Goal: Task Accomplishment & Management: Use online tool/utility

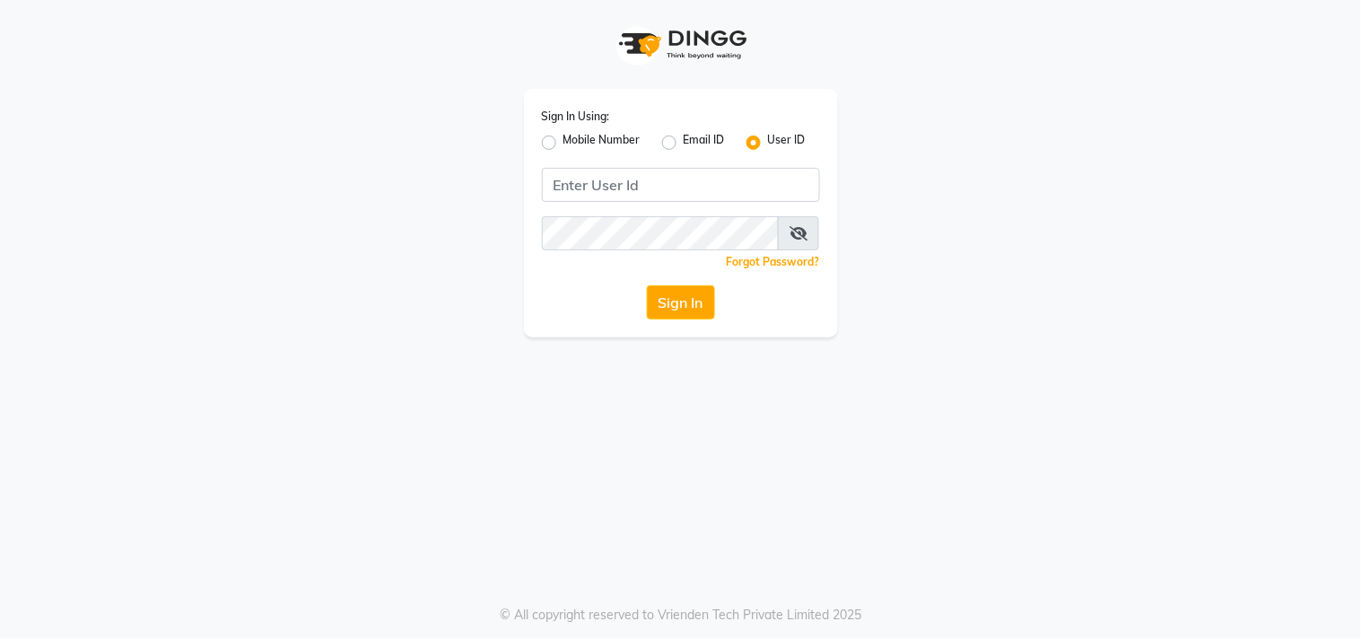
click at [563, 140] on label "Mobile Number" at bounding box center [601, 143] width 77 height 22
click at [563, 140] on input "Mobile Number" at bounding box center [569, 138] width 12 height 12
radio input "true"
radio input "false"
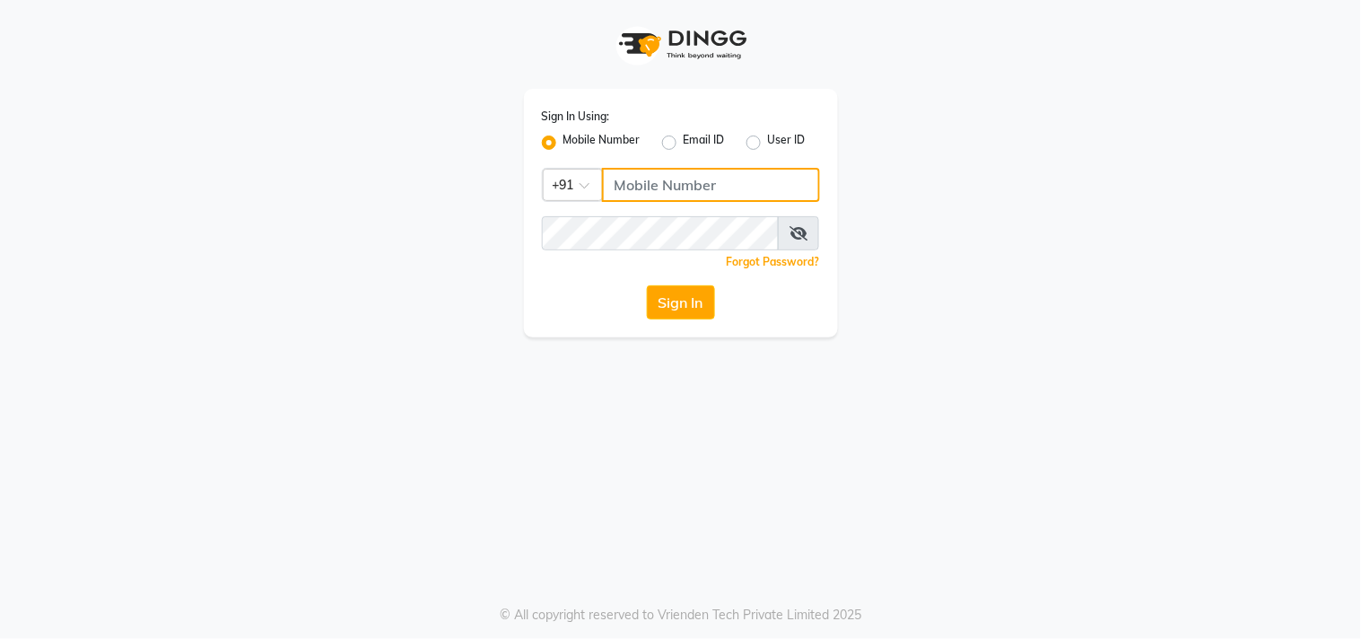
click at [640, 169] on input "Username" at bounding box center [711, 185] width 218 height 34
type input "8437883999"
click at [631, 209] on div "Sign In Using: Mobile Number Email ID User ID Country Code × [PHONE_NUMBER] Rem…" at bounding box center [681, 213] width 314 height 248
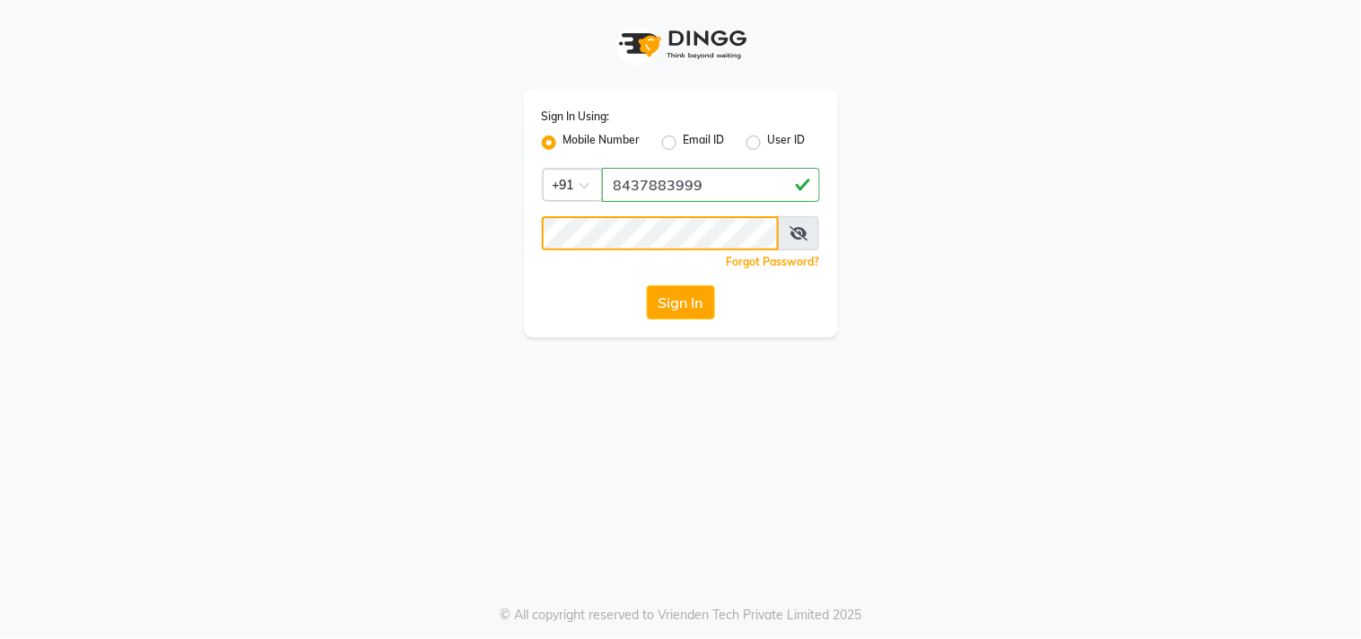
click at [647, 285] on button "Sign In" at bounding box center [681, 302] width 68 height 34
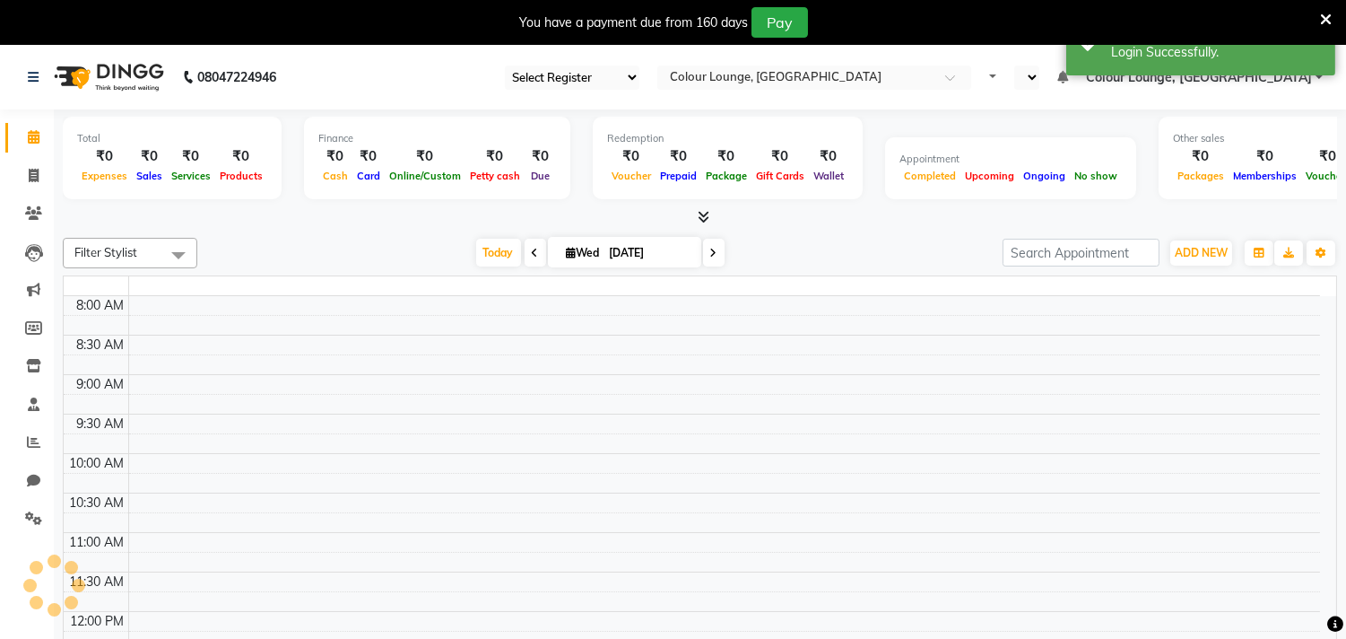
select select "83"
select select "en"
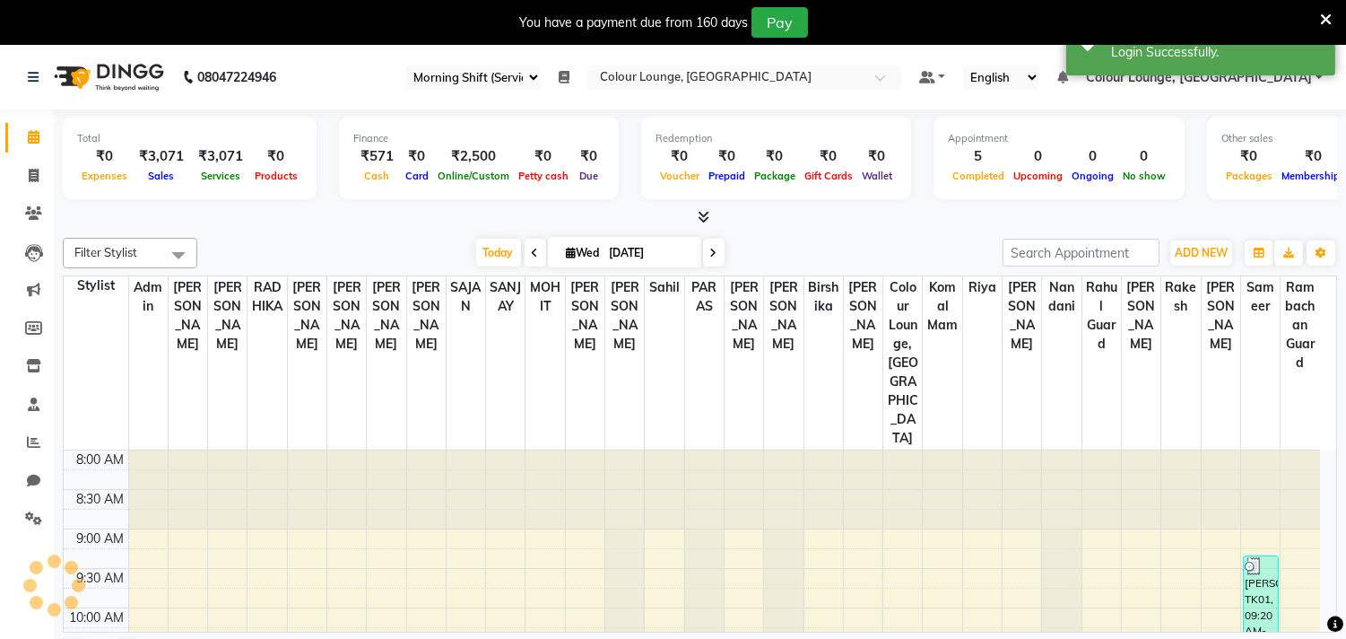
scroll to position [318, 0]
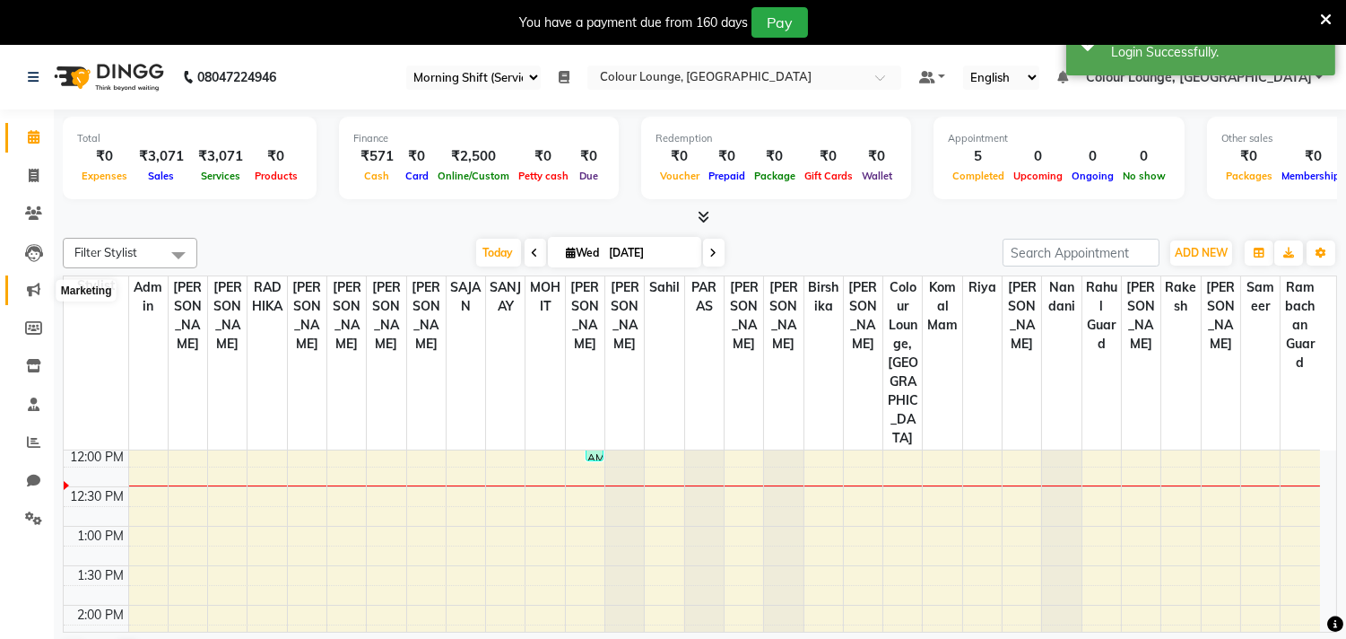
click at [28, 287] on icon at bounding box center [33, 289] width 13 height 13
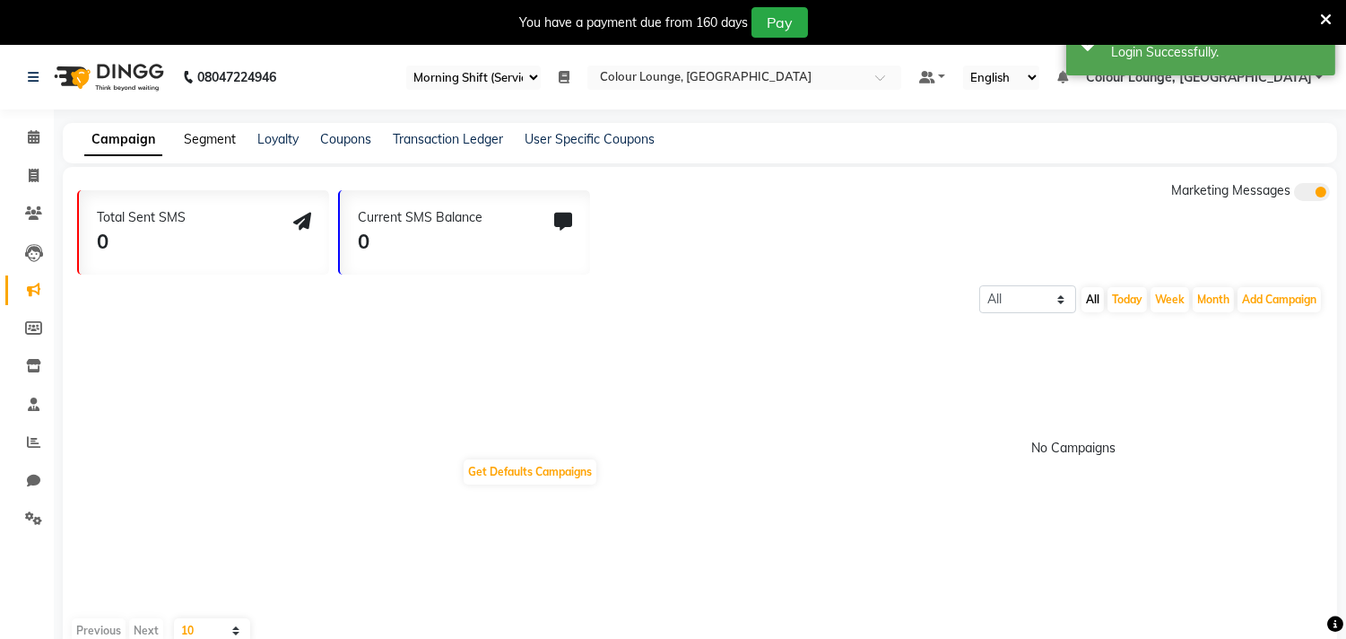
click at [228, 142] on link "Segment" at bounding box center [210, 139] width 52 height 16
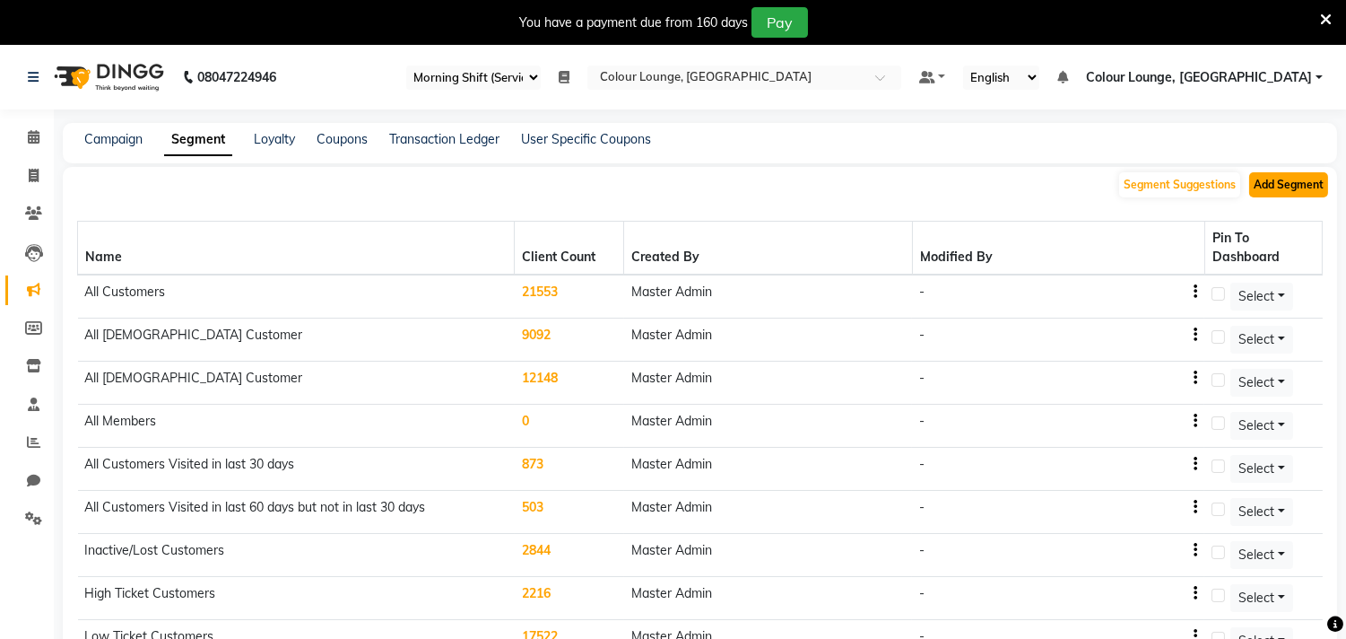
click at [1301, 187] on button "Add Segment" at bounding box center [1288, 184] width 79 height 25
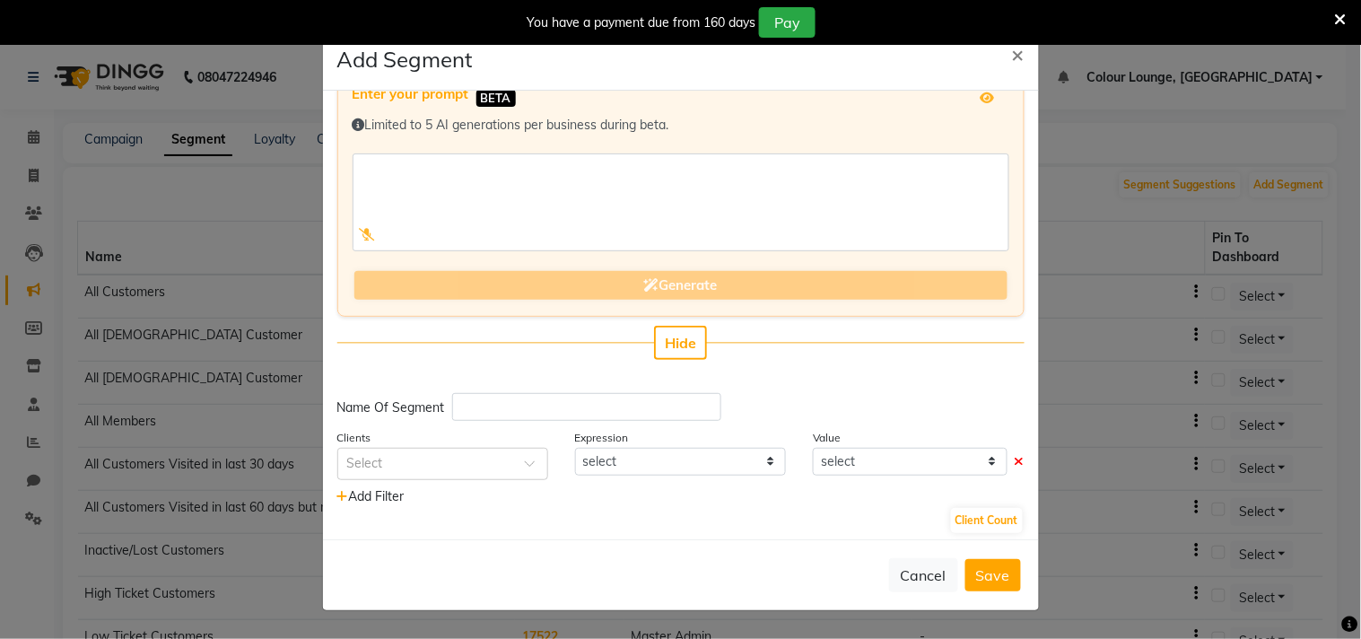
scroll to position [43, 0]
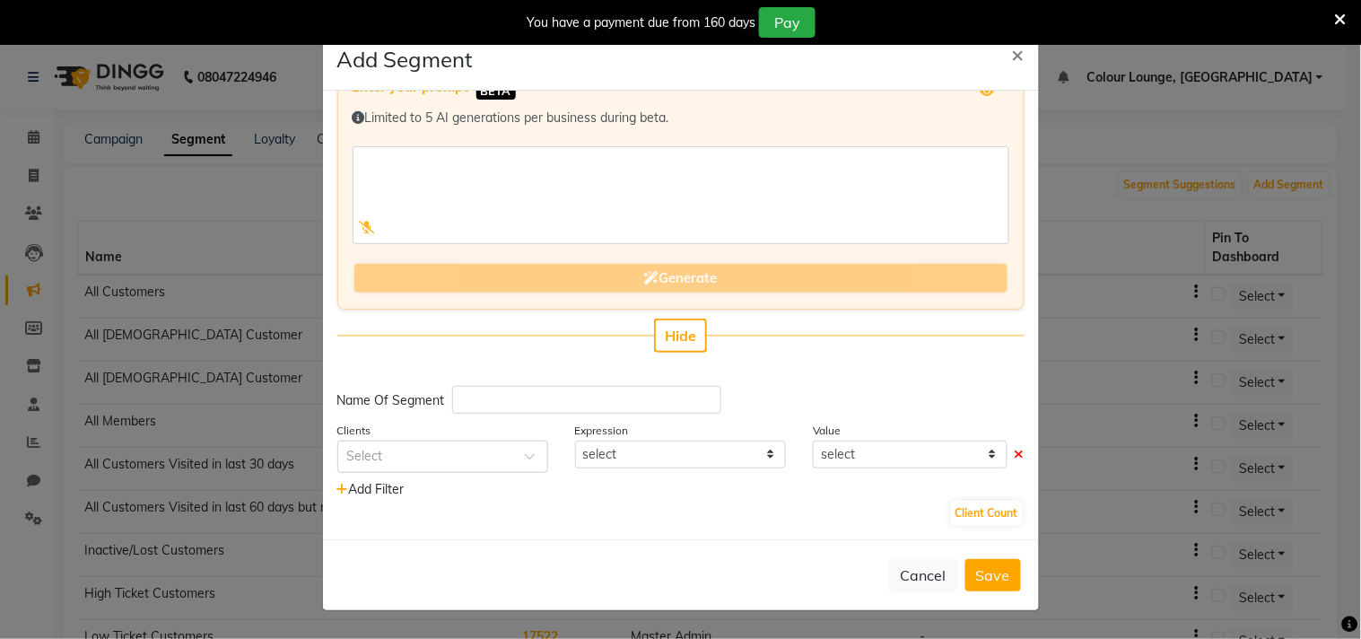
click at [366, 481] on span "Add Filter" at bounding box center [370, 489] width 67 height 16
click at [500, 389] on input "text" at bounding box center [586, 400] width 269 height 28
type input "Amit"
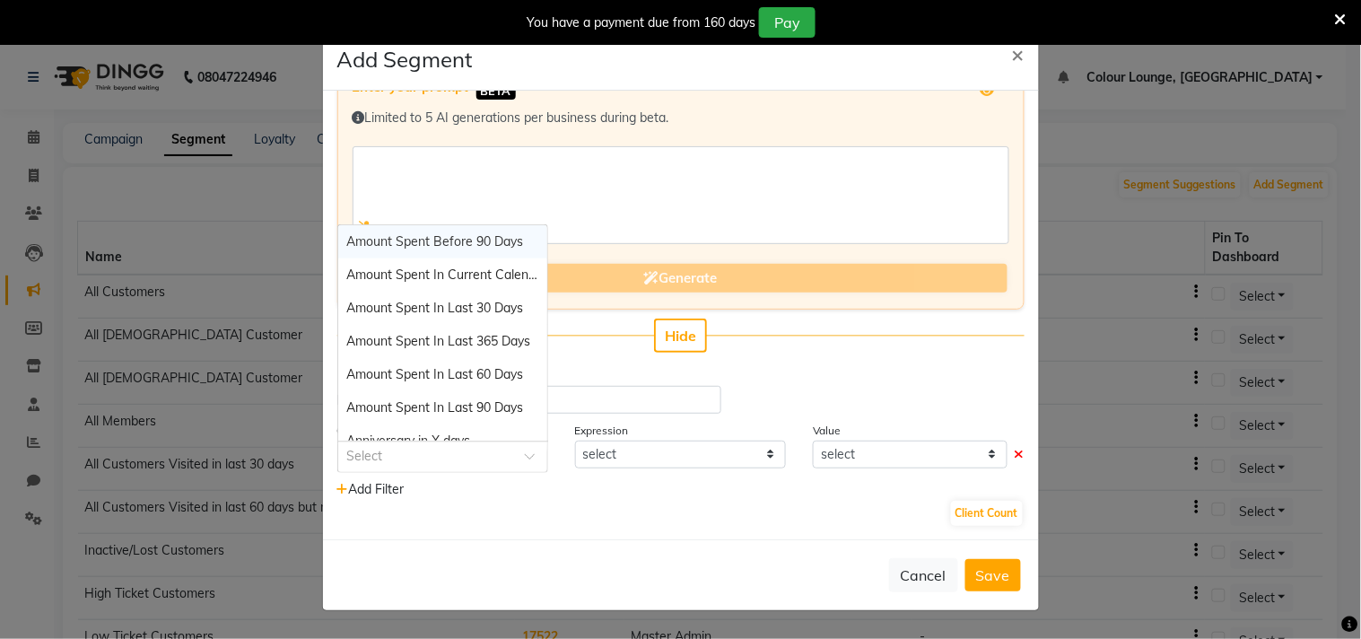
click at [451, 440] on div "Select" at bounding box center [442, 456] width 211 height 32
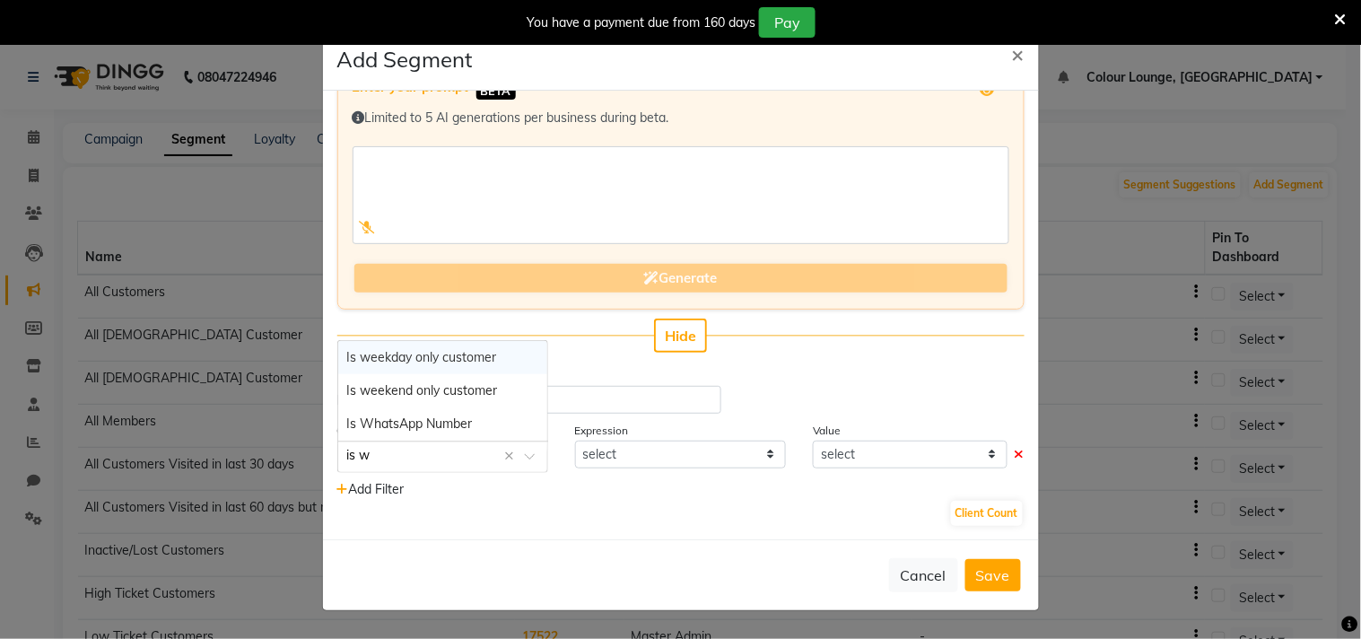
type input "is wh"
click at [420, 419] on span "Is WhatsApp Number" at bounding box center [410, 423] width 126 height 16
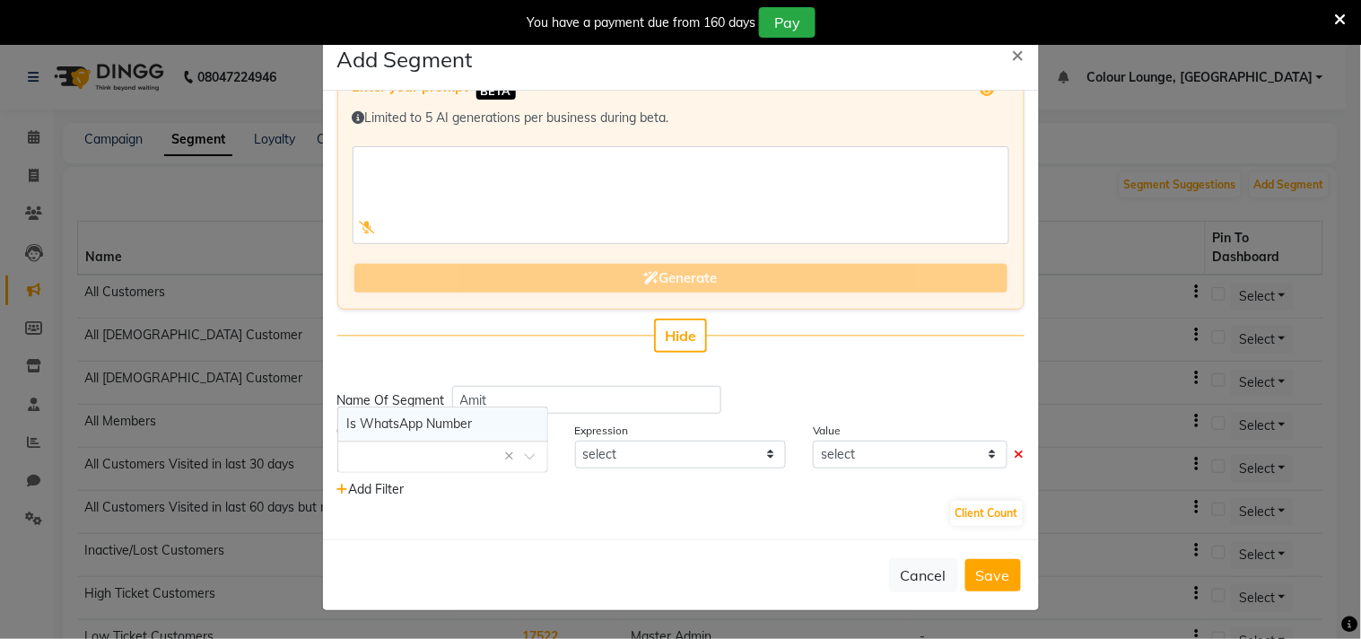
select select "="
select select "true"
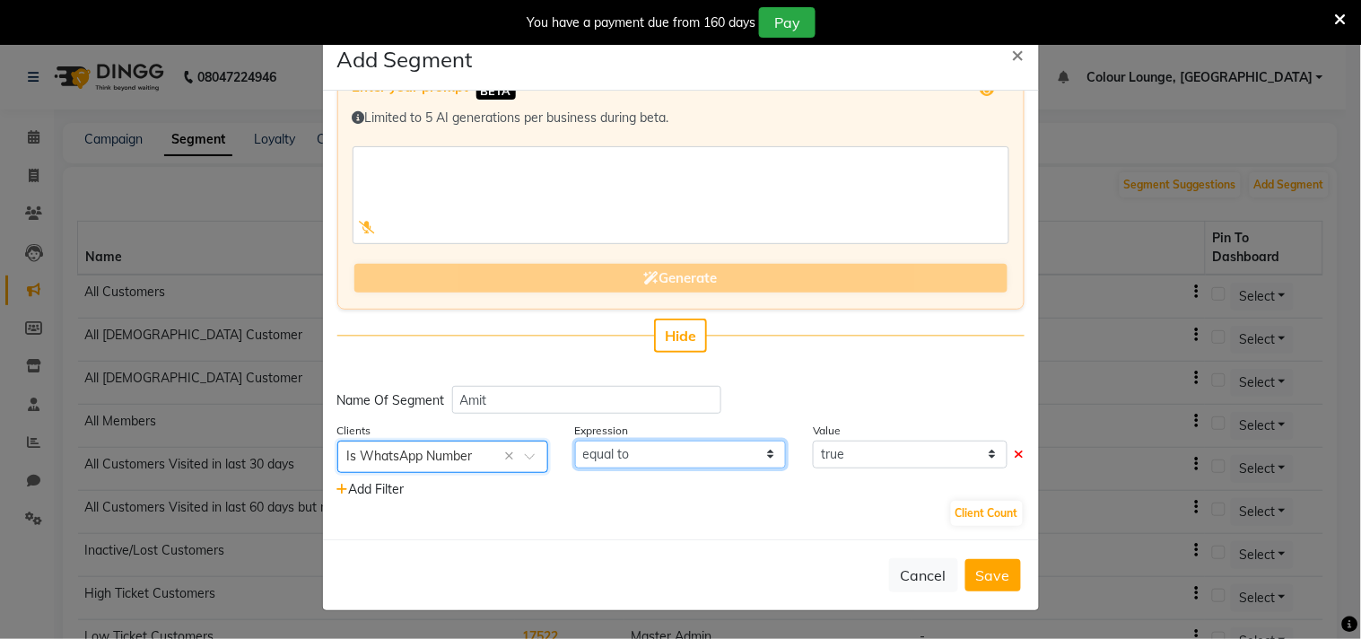
click at [679, 452] on select "equal to" at bounding box center [680, 454] width 211 height 28
click at [682, 452] on select "equal to" at bounding box center [680, 454] width 211 height 28
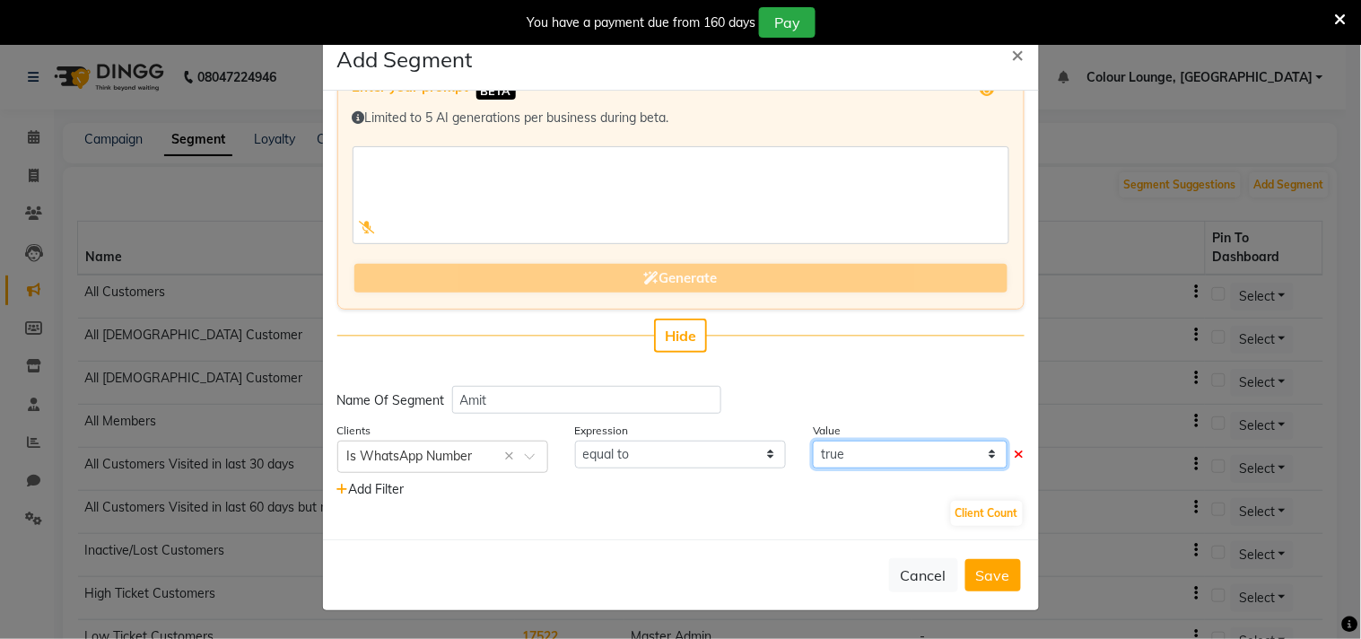
click at [853, 454] on select "true false" at bounding box center [910, 454] width 194 height 28
click at [854, 454] on select "true false" at bounding box center [910, 454] width 194 height 28
click at [343, 485] on icon at bounding box center [343, 489] width 12 height 13
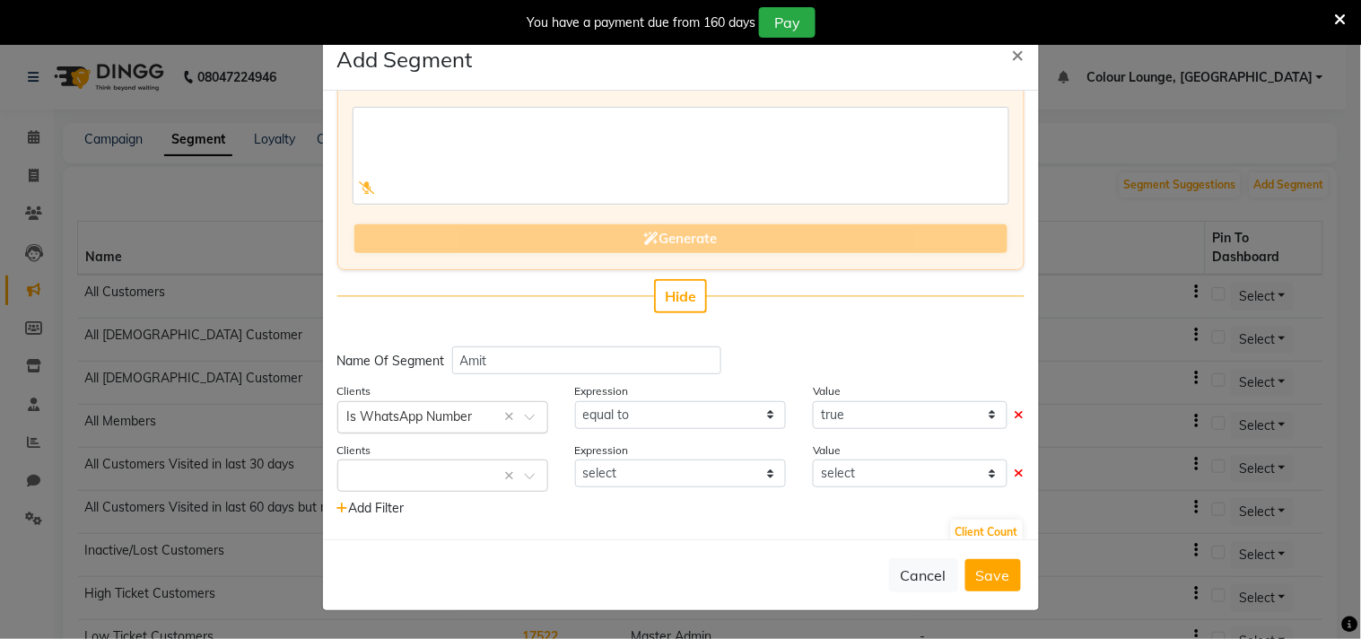
scroll to position [102, 0]
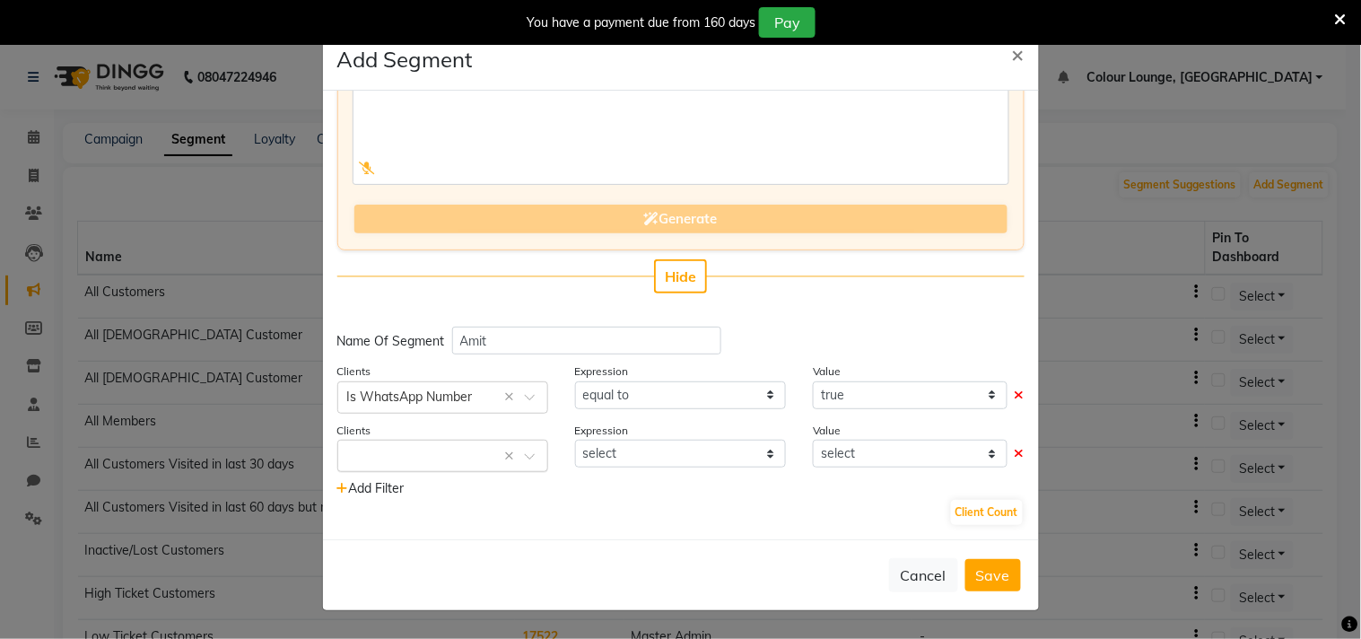
click at [472, 452] on input "text" at bounding box center [424, 454] width 155 height 19
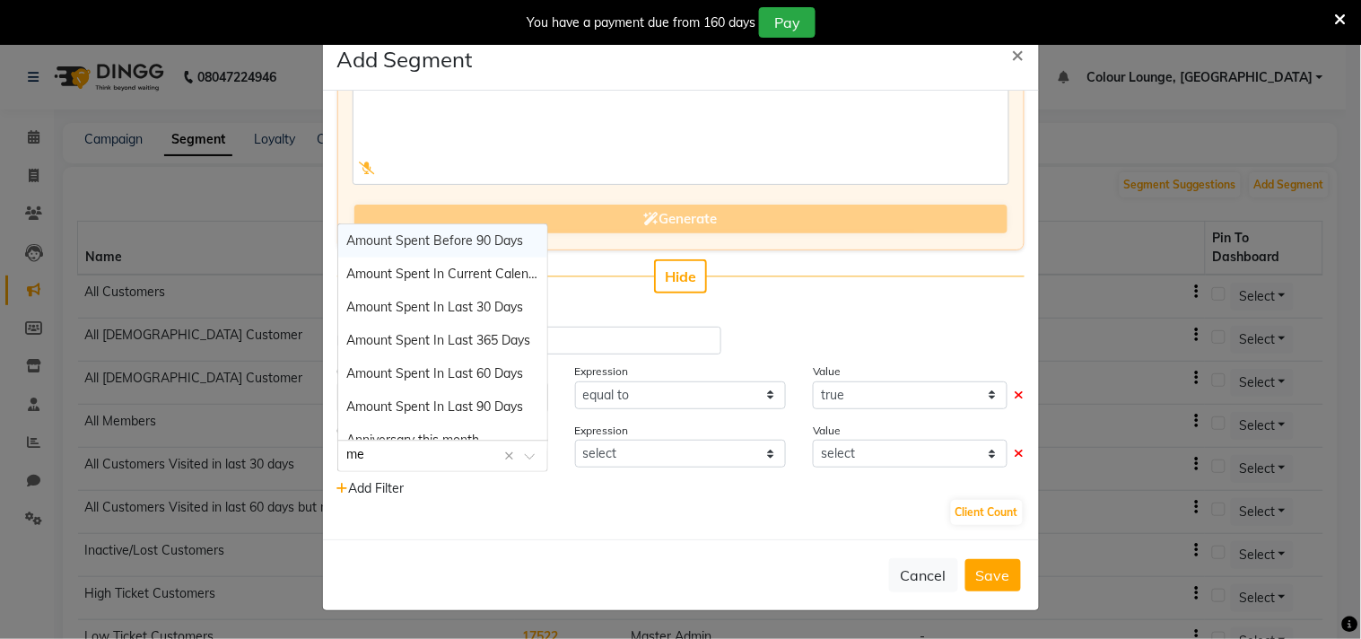
type input "mem"
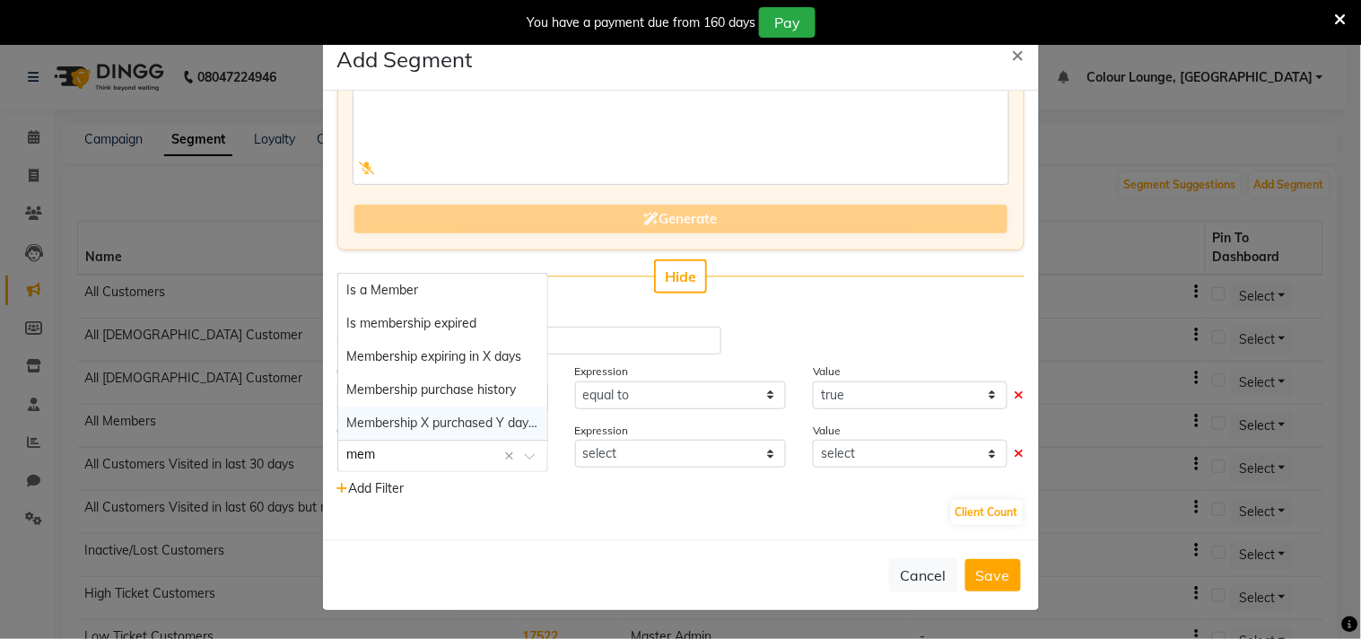
click at [444, 419] on span "Membership X purchased Y days back" at bounding box center [456, 422] width 219 height 16
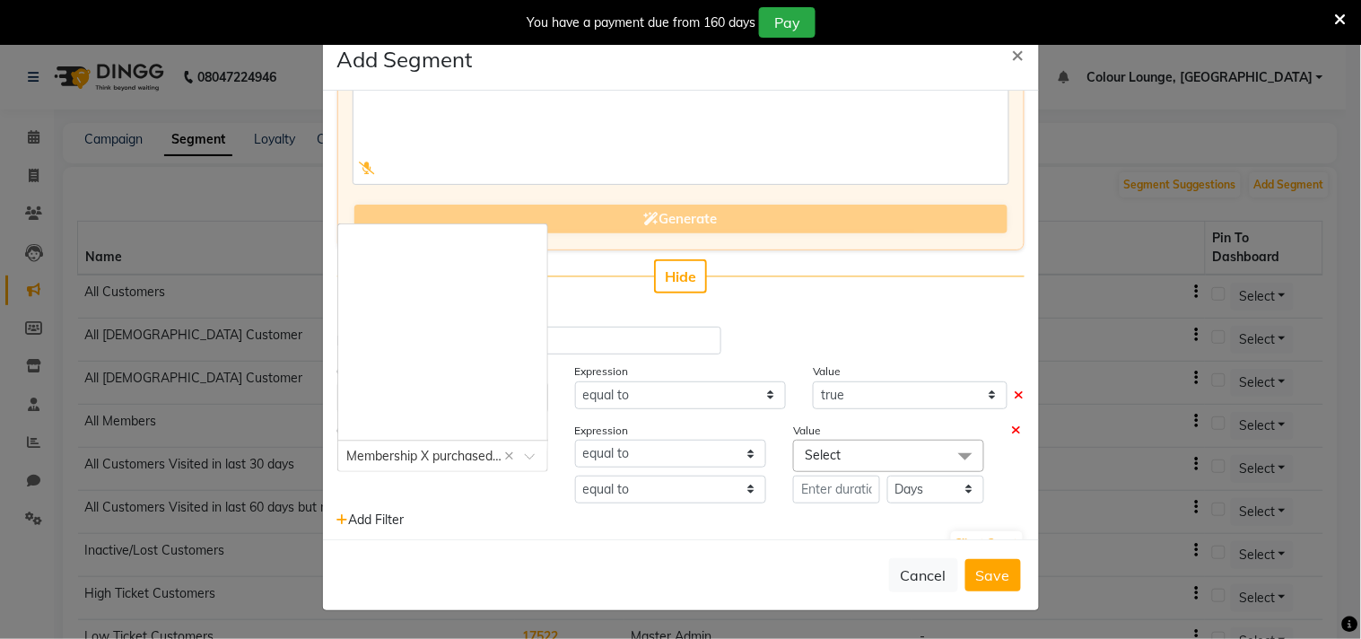
click at [525, 452] on span at bounding box center [536, 461] width 22 height 19
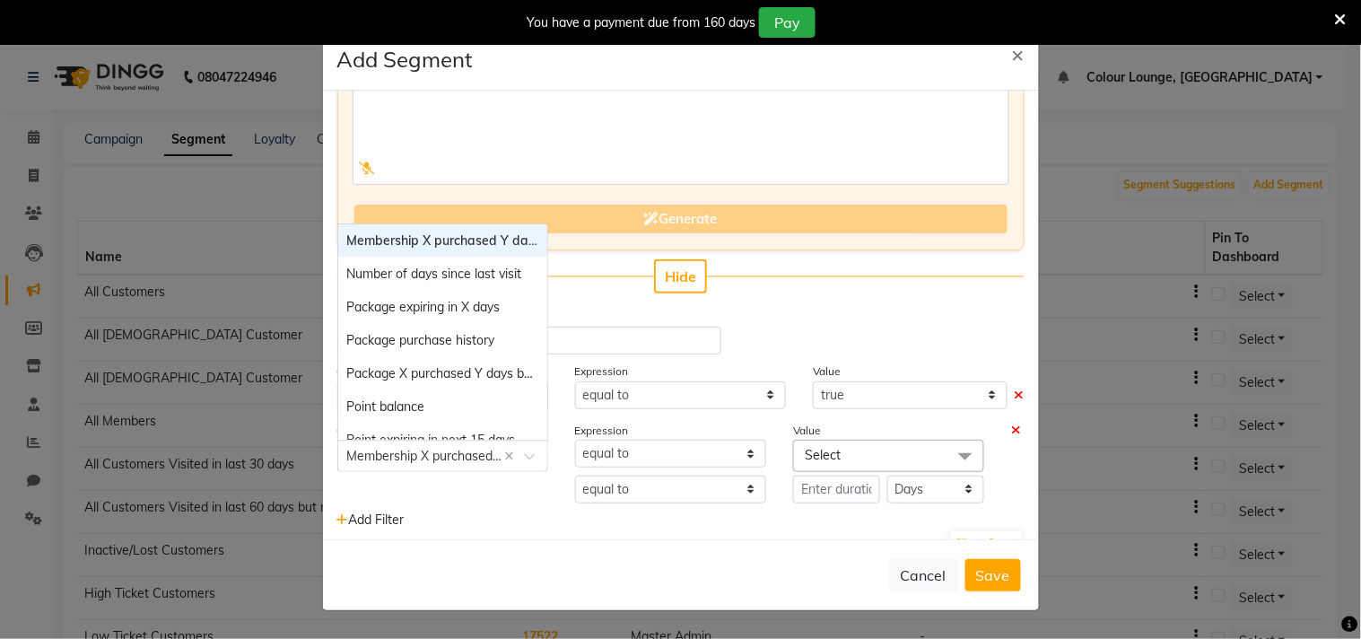
drag, startPoint x: 500, startPoint y: 239, endPoint x: 437, endPoint y: 240, distance: 62.8
click at [437, 240] on span "Membership X purchased Y days back" at bounding box center [461, 240] width 228 height 16
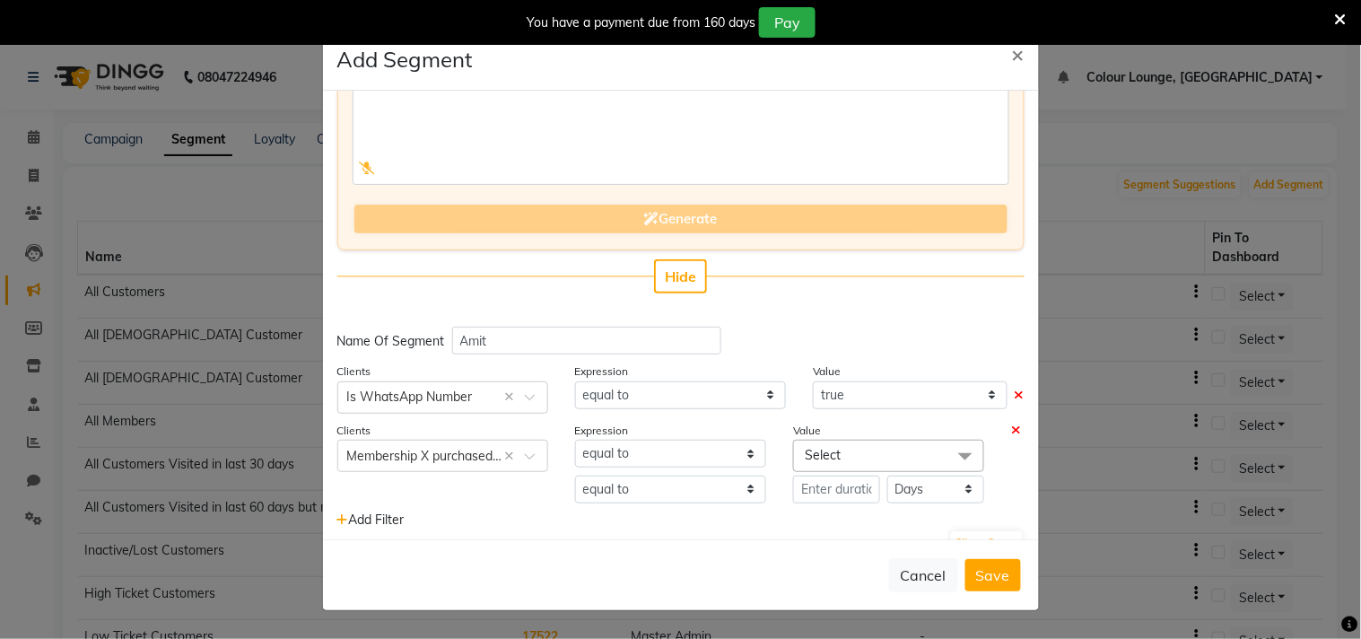
click at [831, 451] on span "Select" at bounding box center [888, 455] width 191 height 31
click at [701, 497] on select "equal to greater than greater than or equal to less than less than or equal to" at bounding box center [670, 489] width 191 height 28
select select ">="
click at [575, 475] on select "equal to greater than greater than or equal to less than less than or equal to" at bounding box center [670, 489] width 191 height 28
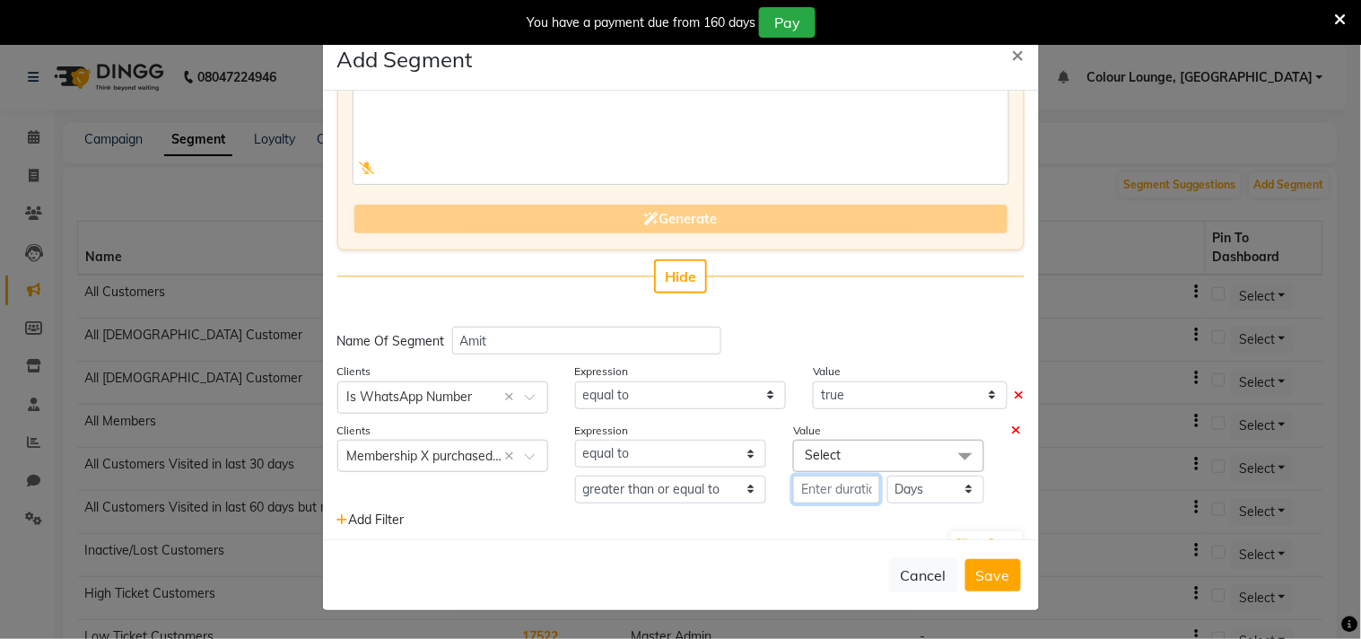
click at [836, 496] on input "number" at bounding box center [836, 489] width 87 height 28
type input "1"
click at [818, 515] on p "1 Days" at bounding box center [888, 512] width 191 height 19
click at [877, 445] on span "Select" at bounding box center [888, 455] width 191 height 31
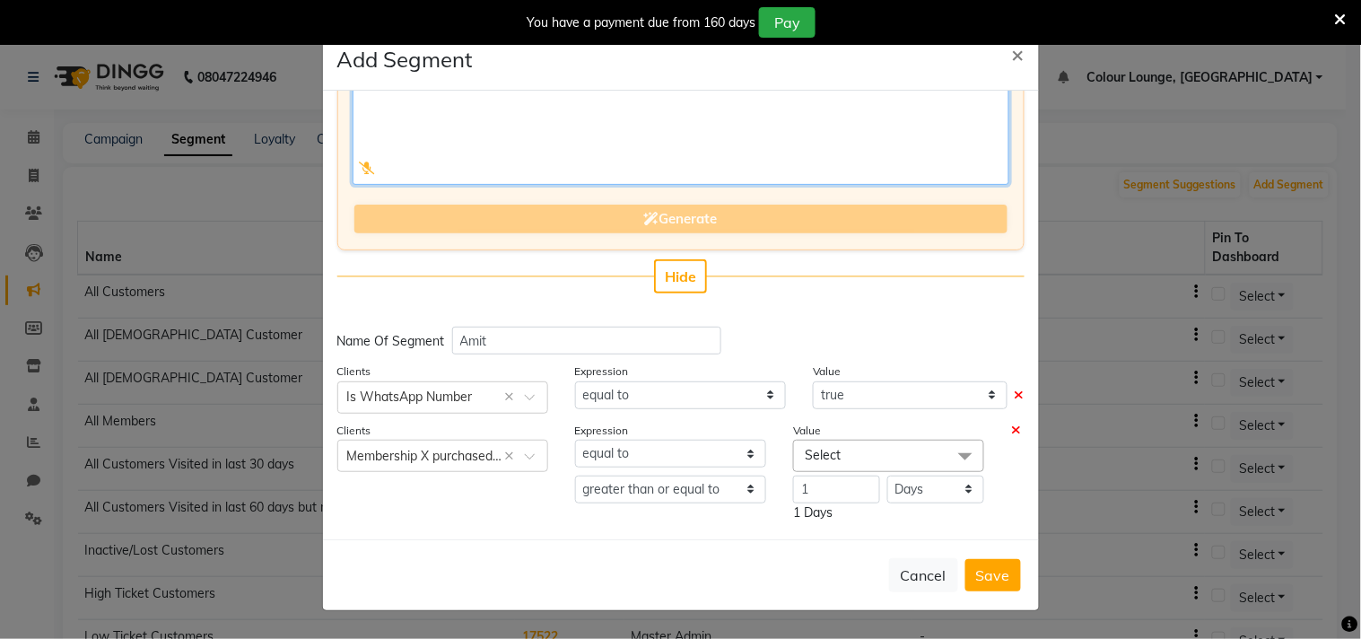
click at [662, 142] on textarea at bounding box center [681, 136] width 657 height 98
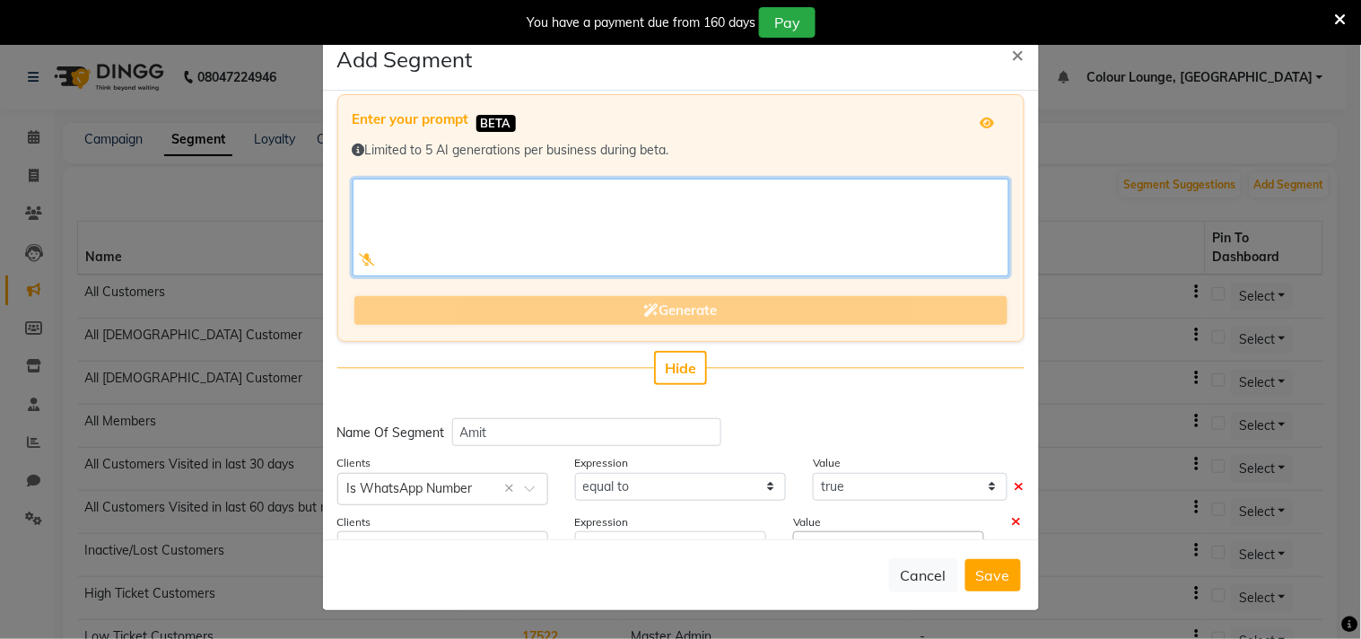
scroll to position [0, 0]
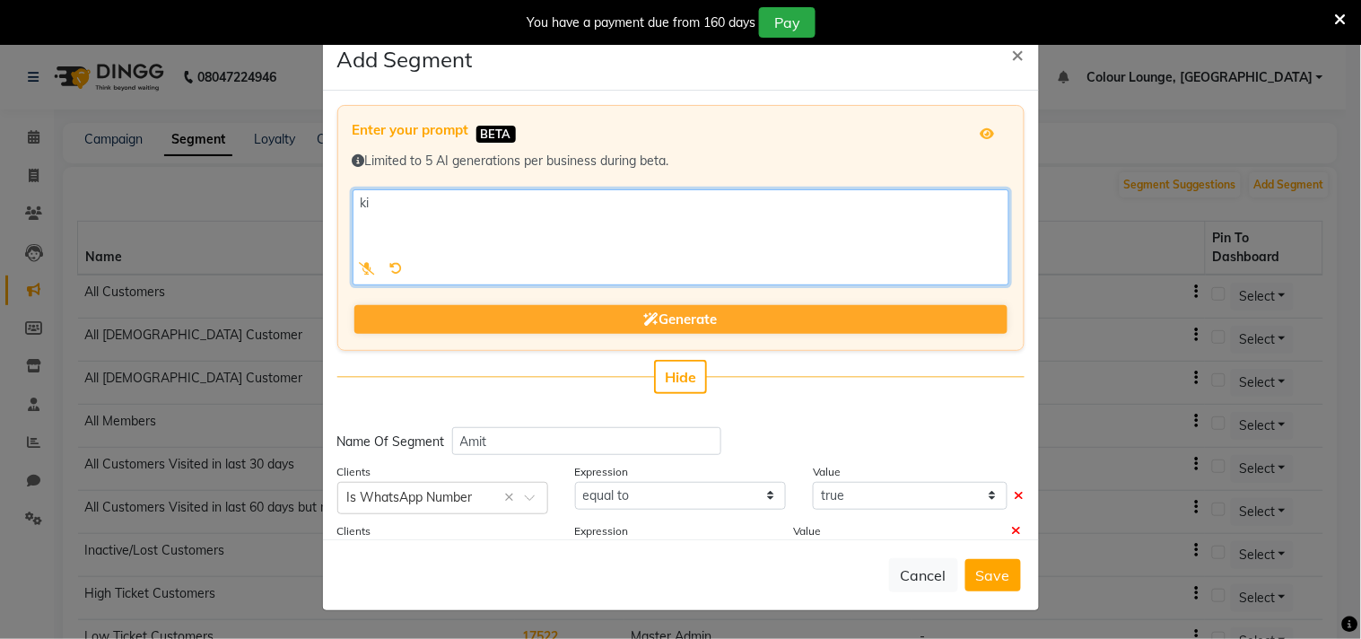
type textarea "k"
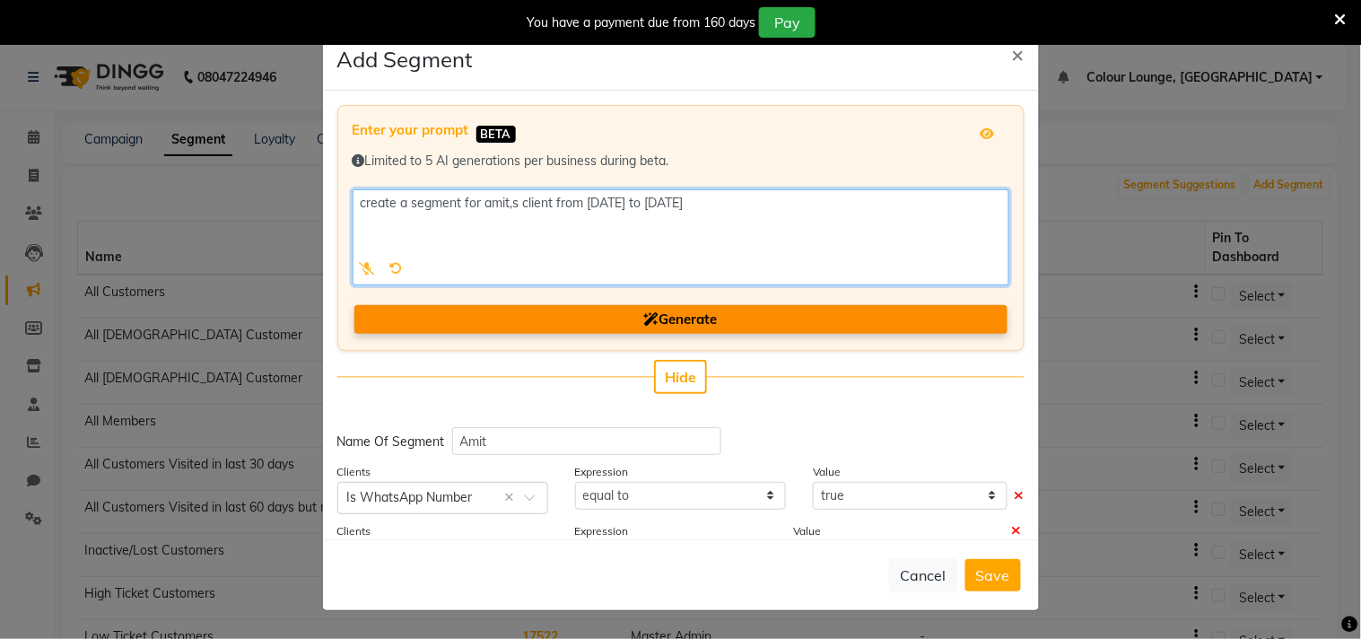
type textarea "create a segment for amit,s client from [DATE] to [DATE]"
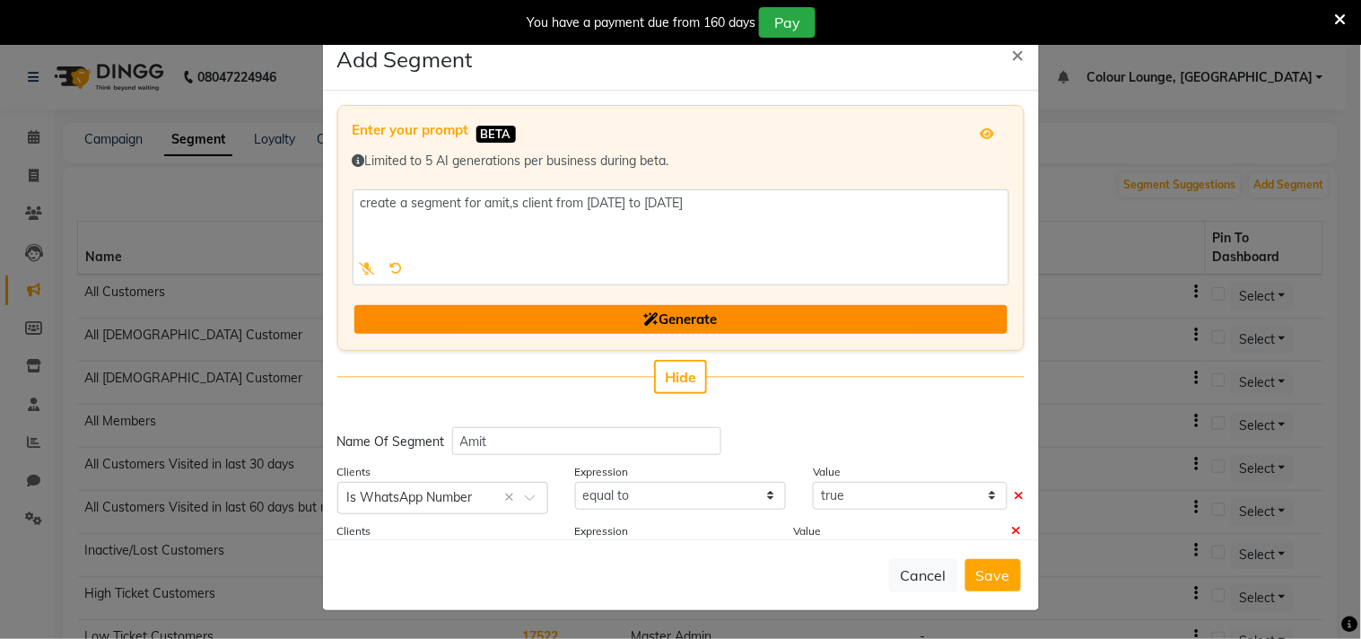
click at [751, 319] on button "Generate" at bounding box center [680, 320] width 653 height 30
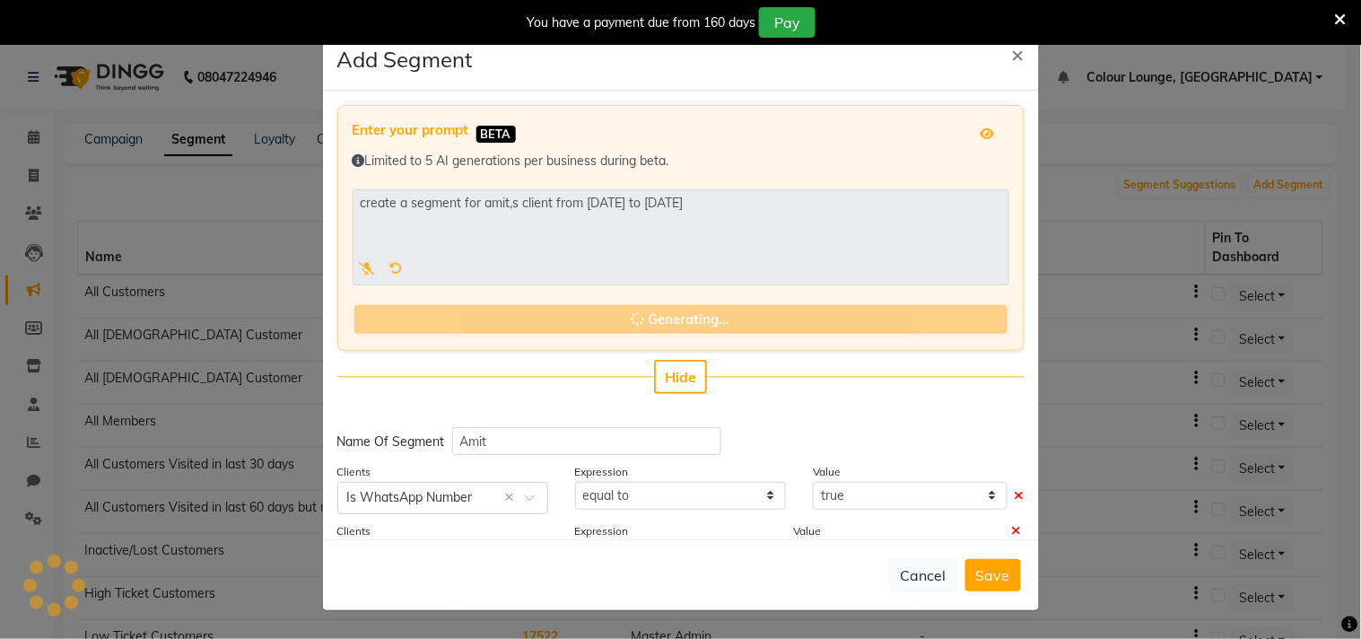
type input "Amit S Clients [DATE] To [DATE]"
select select ">="
select select "<="
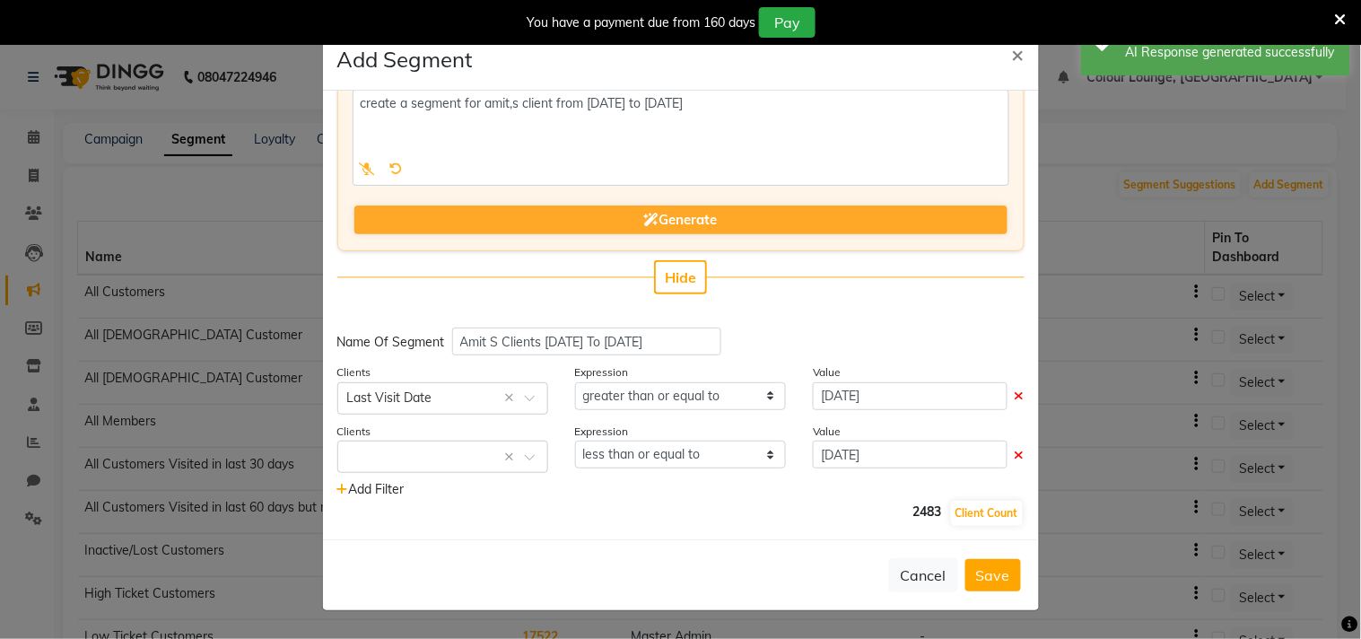
scroll to position [100, 0]
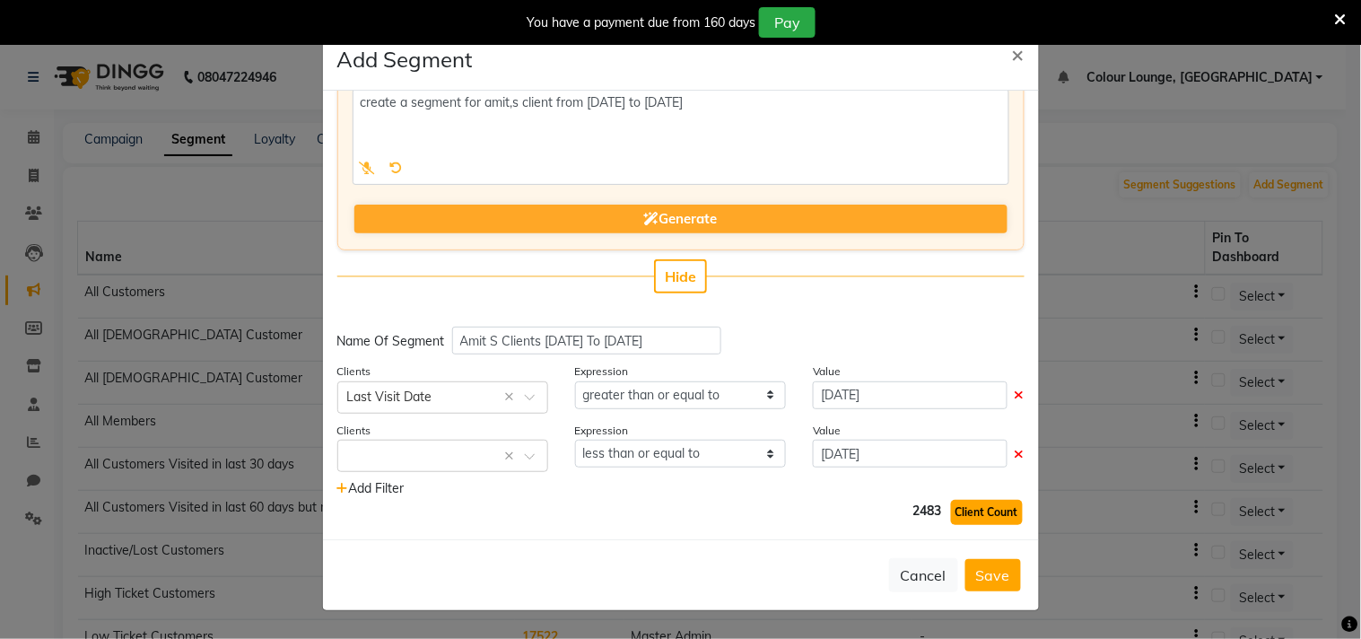
click at [957, 512] on button "Client Count" at bounding box center [987, 512] width 72 height 25
click at [913, 506] on span "2483" at bounding box center [927, 513] width 29 height 25
click at [525, 458] on span at bounding box center [536, 461] width 22 height 19
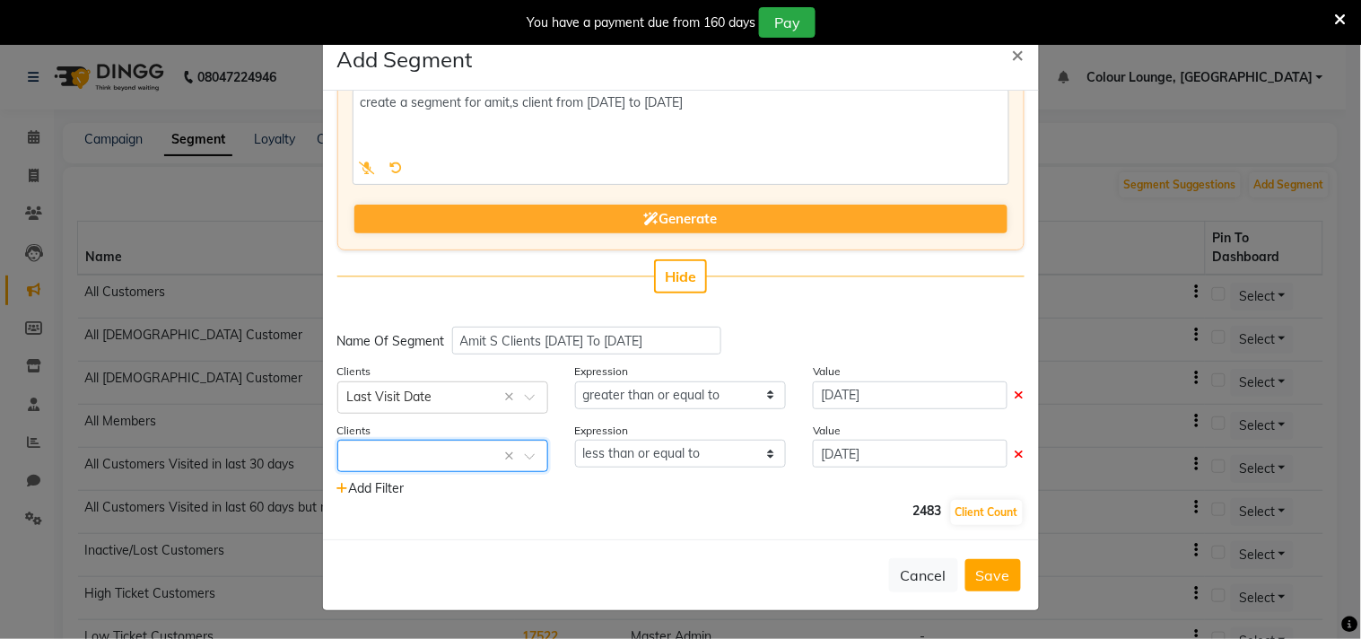
click at [525, 457] on span at bounding box center [536, 461] width 22 height 19
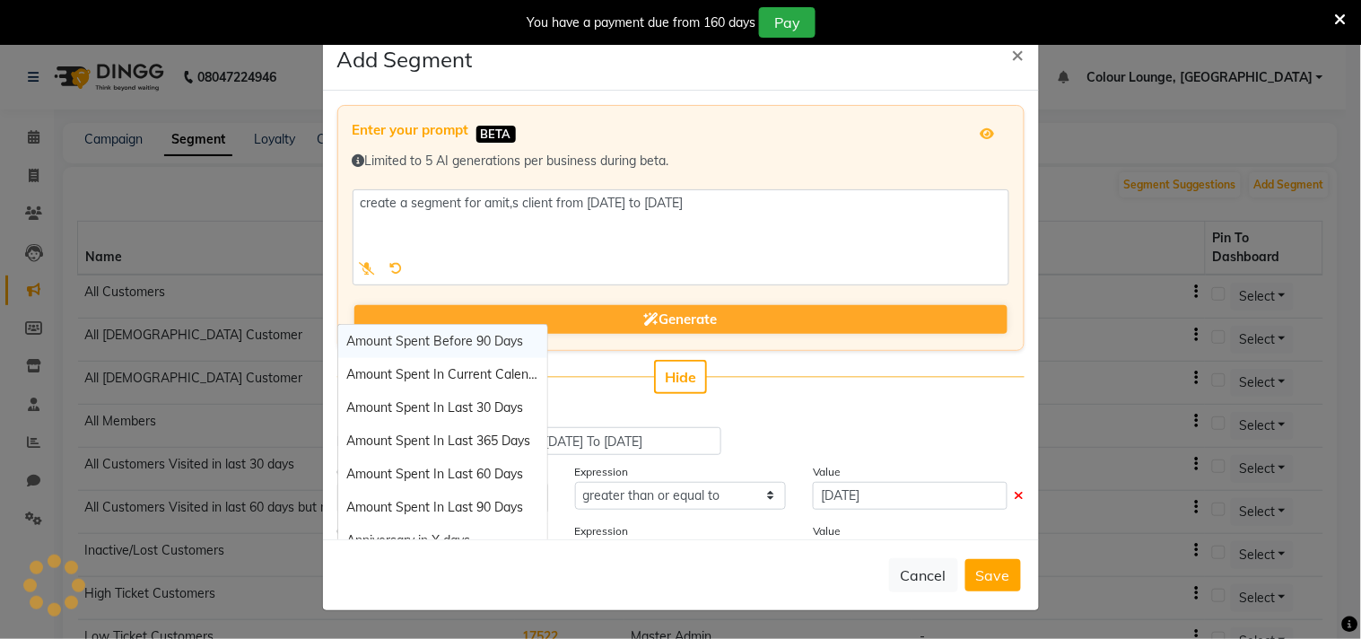
scroll to position [22, 0]
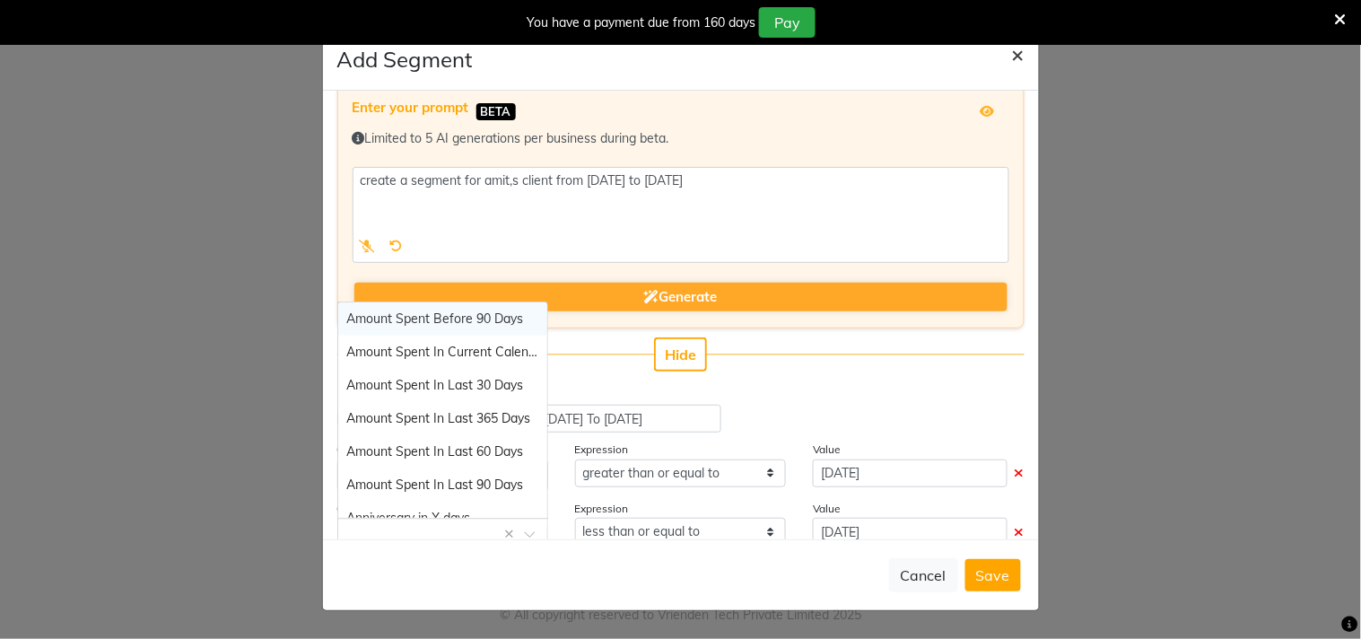
click at [1023, 54] on span "×" at bounding box center [1018, 53] width 13 height 27
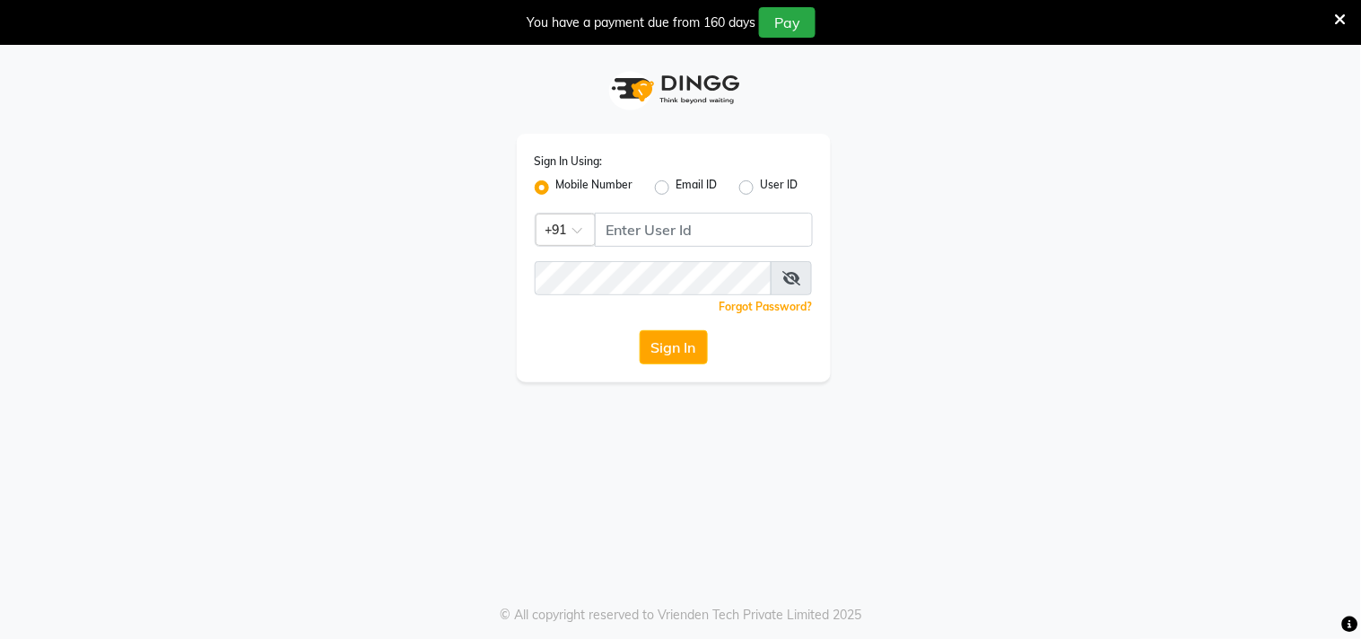
click at [1341, 18] on div "You have a payment due from 160 days Pay" at bounding box center [680, 22] width 1361 height 45
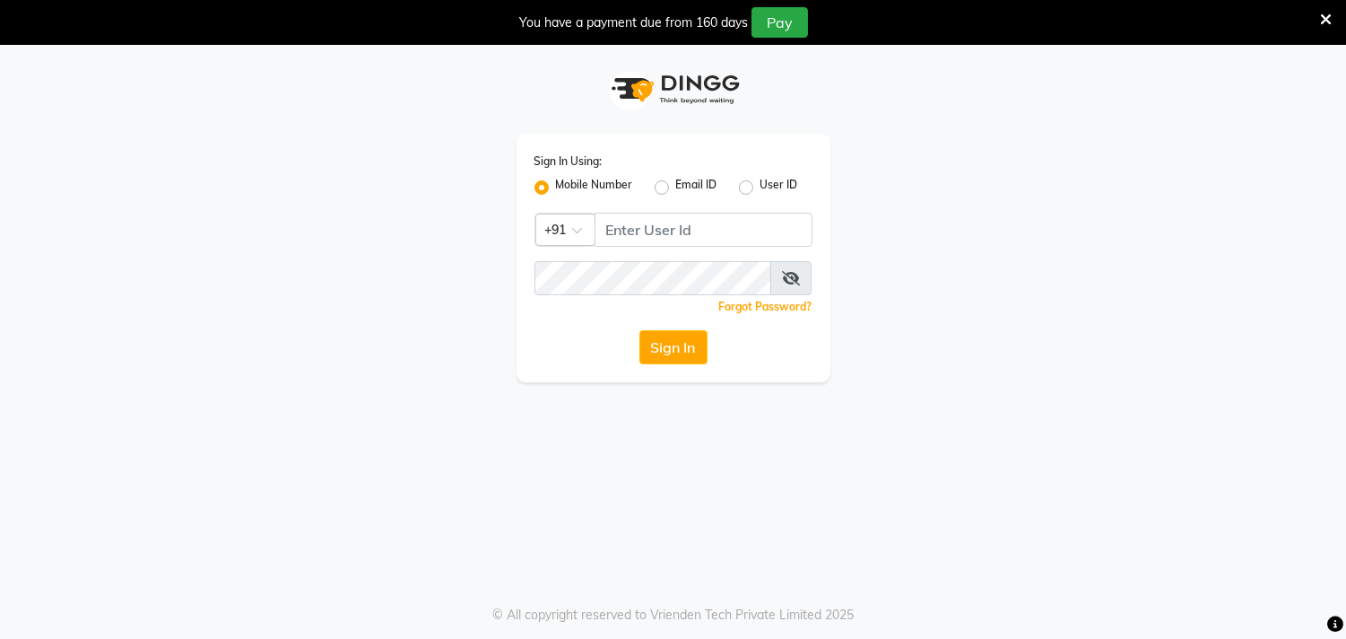
click at [1324, 18] on icon at bounding box center [1326, 20] width 12 height 16
